Goal: Task Accomplishment & Management: Manage account settings

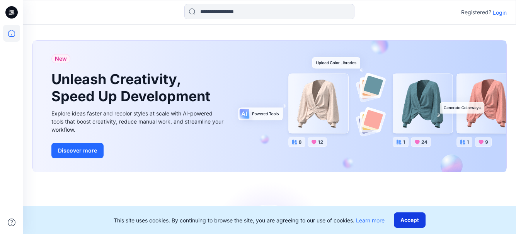
click at [413, 222] on button "Accept" at bounding box center [410, 220] width 32 height 15
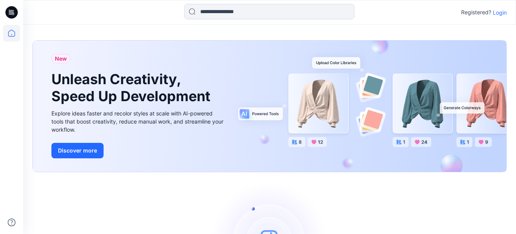
click at [500, 15] on p "Login" at bounding box center [500, 13] width 14 height 8
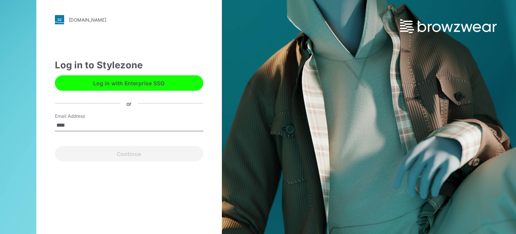
type input "**********"
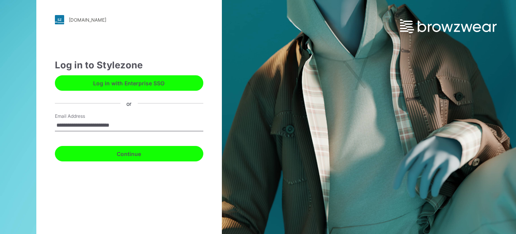
click at [132, 155] on button "Continue" at bounding box center [129, 153] width 148 height 15
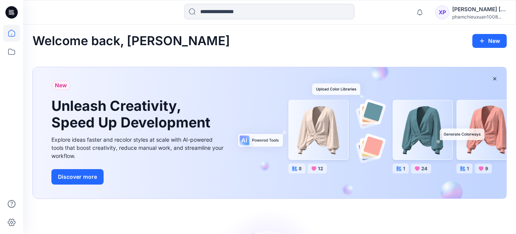
scroll to position [77, 0]
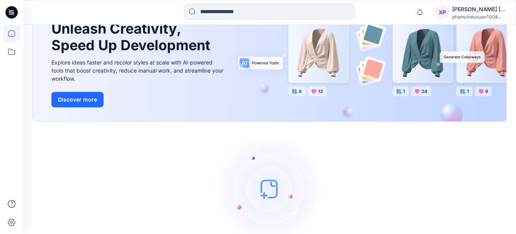
click at [471, 18] on div "phamchieuxuan1008..." at bounding box center [479, 17] width 54 height 6
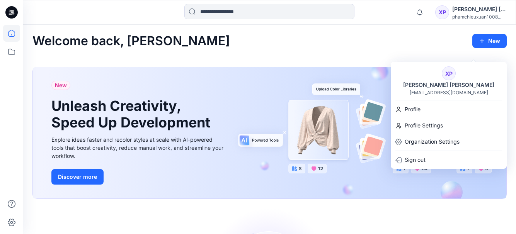
scroll to position [39, 0]
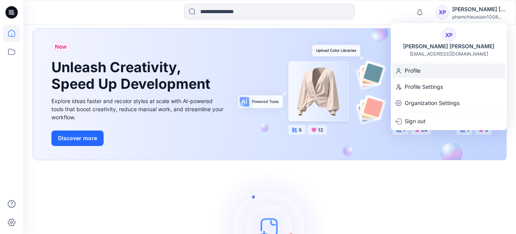
click at [410, 69] on p "Profile" at bounding box center [413, 70] width 16 height 15
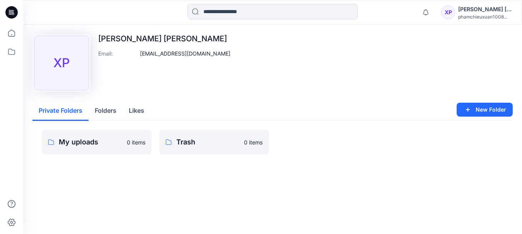
click at [485, 17] on div "phamchieuxuan1008..." at bounding box center [485, 17] width 54 height 6
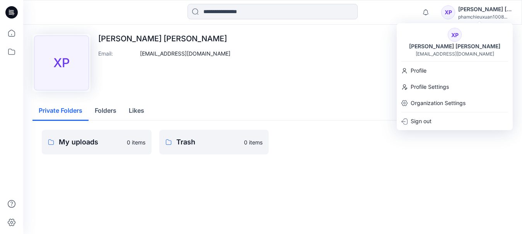
click at [9, 13] on icon at bounding box center [10, 13] width 3 height 0
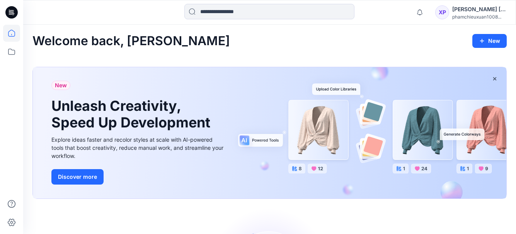
click at [9, 13] on icon at bounding box center [10, 13] width 3 height 0
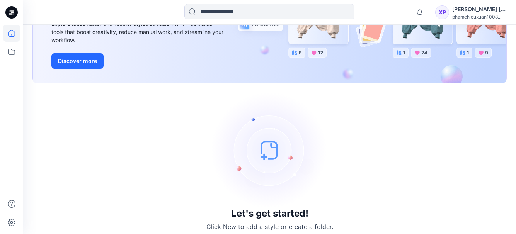
scroll to position [122, 0]
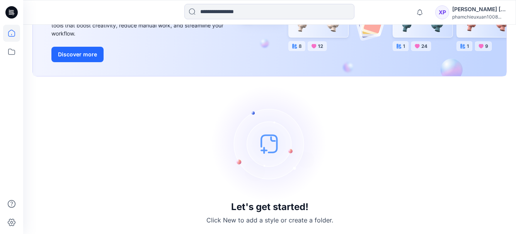
click at [269, 147] on img at bounding box center [270, 144] width 116 height 116
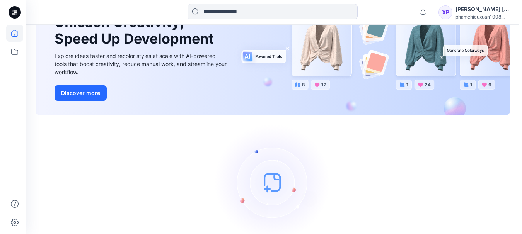
scroll to position [45, 0]
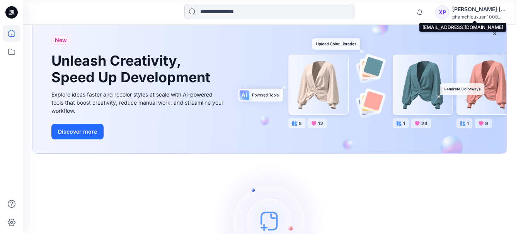
click at [472, 16] on div "phamchieuxuan1008..." at bounding box center [479, 17] width 54 height 6
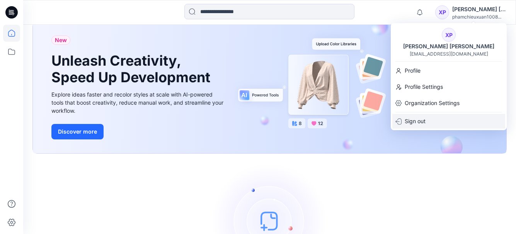
click at [420, 121] on p "Sign out" at bounding box center [415, 121] width 21 height 15
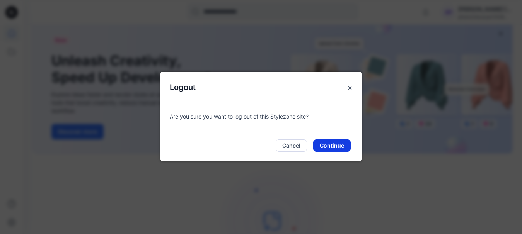
click at [337, 147] on button "Continue" at bounding box center [331, 145] width 37 height 12
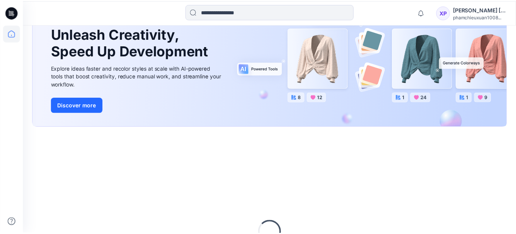
scroll to position [19, 0]
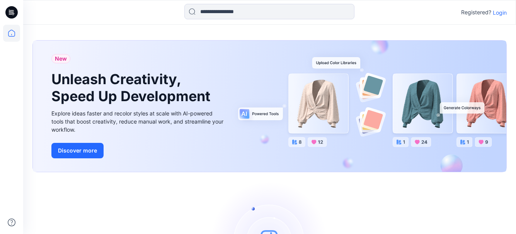
click at [497, 11] on p "Login" at bounding box center [500, 13] width 14 height 8
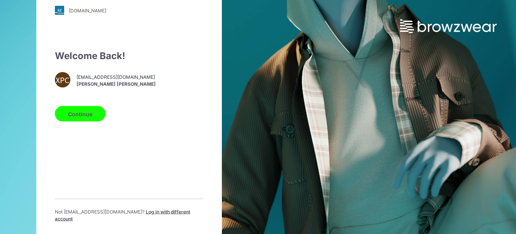
click at [90, 116] on button "Continue" at bounding box center [80, 113] width 51 height 15
